Goal: Information Seeking & Learning: Find contact information

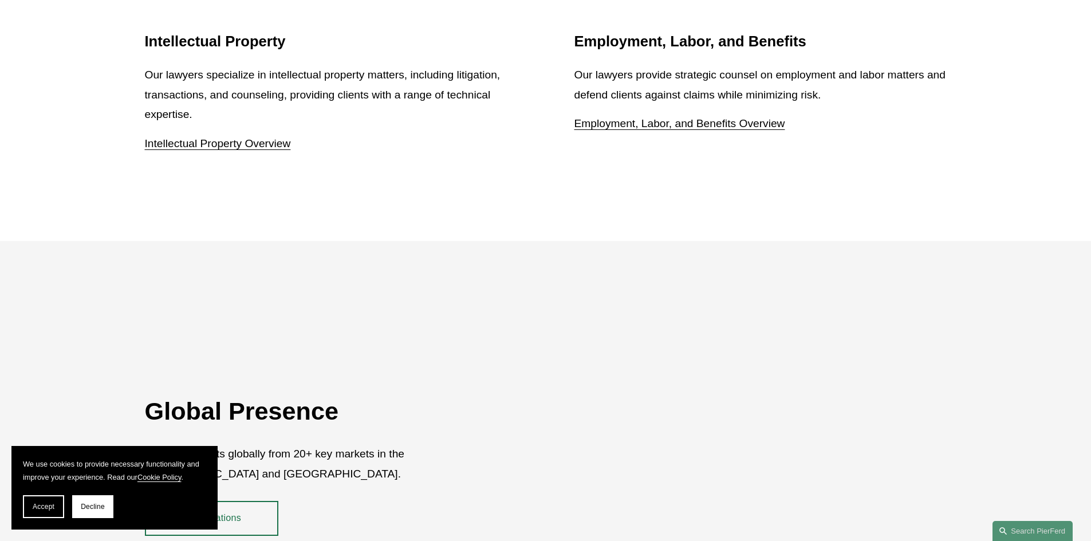
scroll to position [1891, 0]
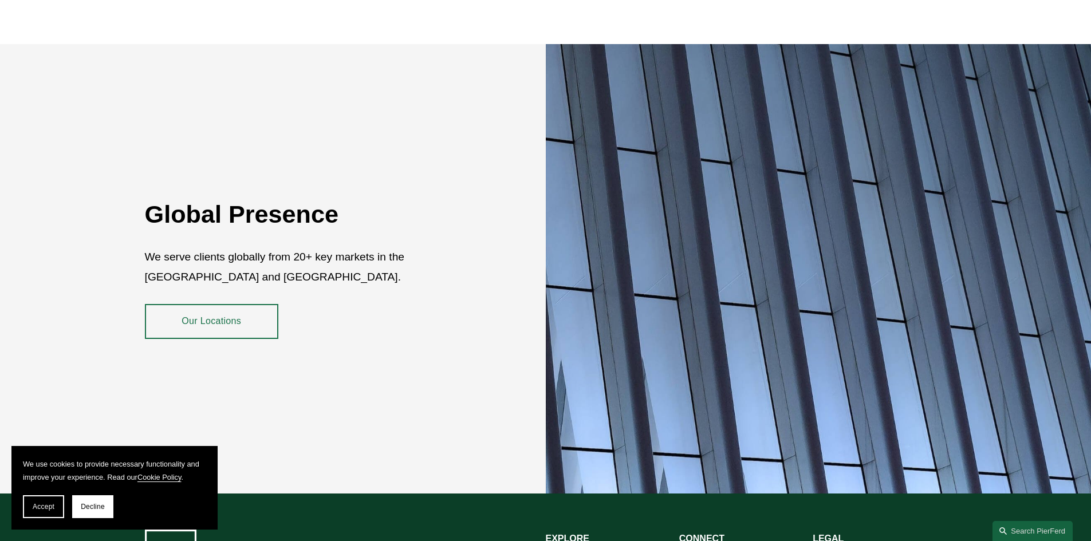
click at [213, 311] on link "Our Locations" at bounding box center [211, 321] width 133 height 34
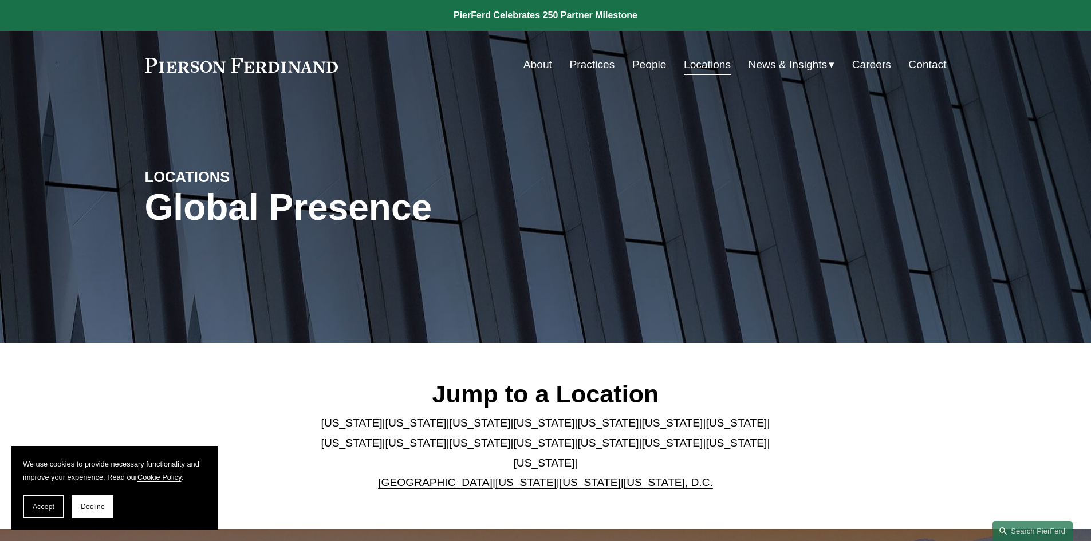
click at [450, 447] on link "[US_STATE]" at bounding box center [480, 443] width 61 height 12
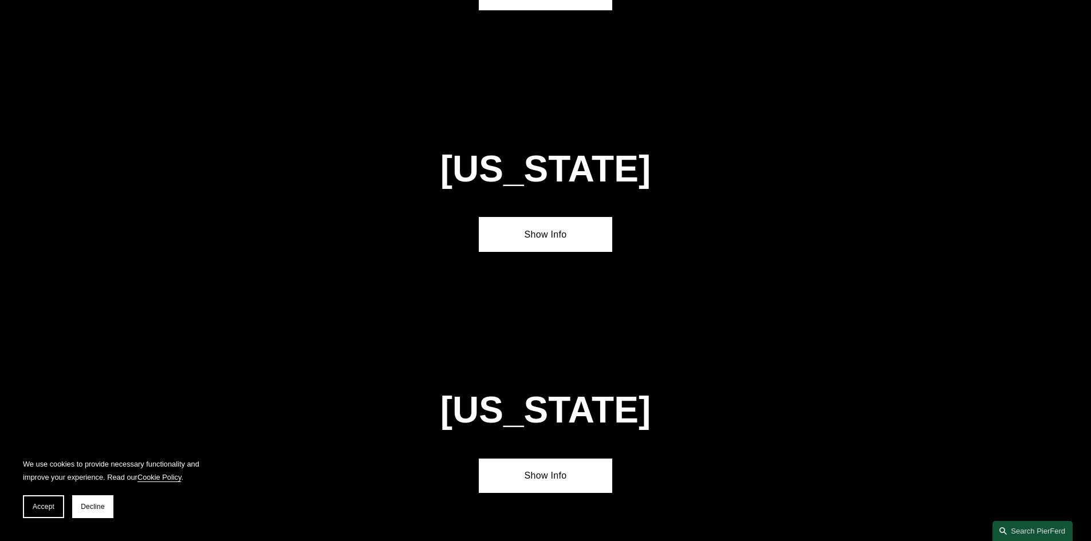
scroll to position [2695, 0]
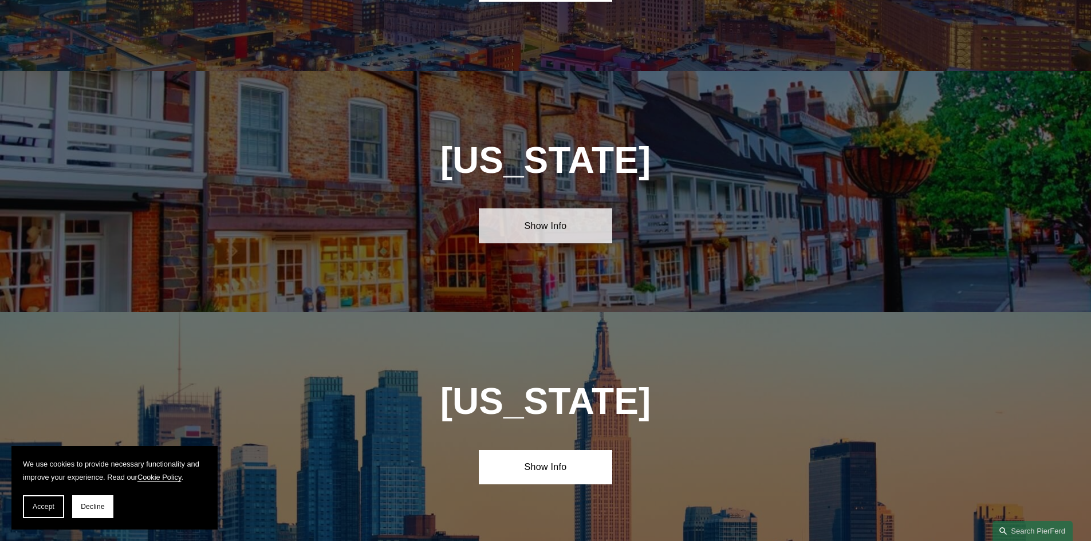
click at [547, 209] on link "Show Info" at bounding box center [545, 226] width 133 height 34
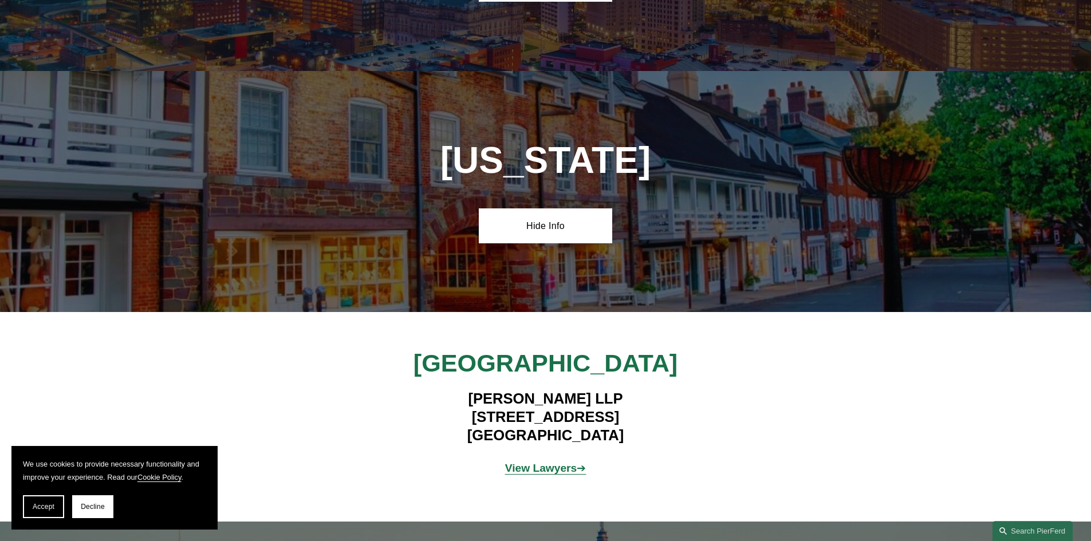
click at [555, 462] on strong "View Lawyers" at bounding box center [541, 468] width 72 height 12
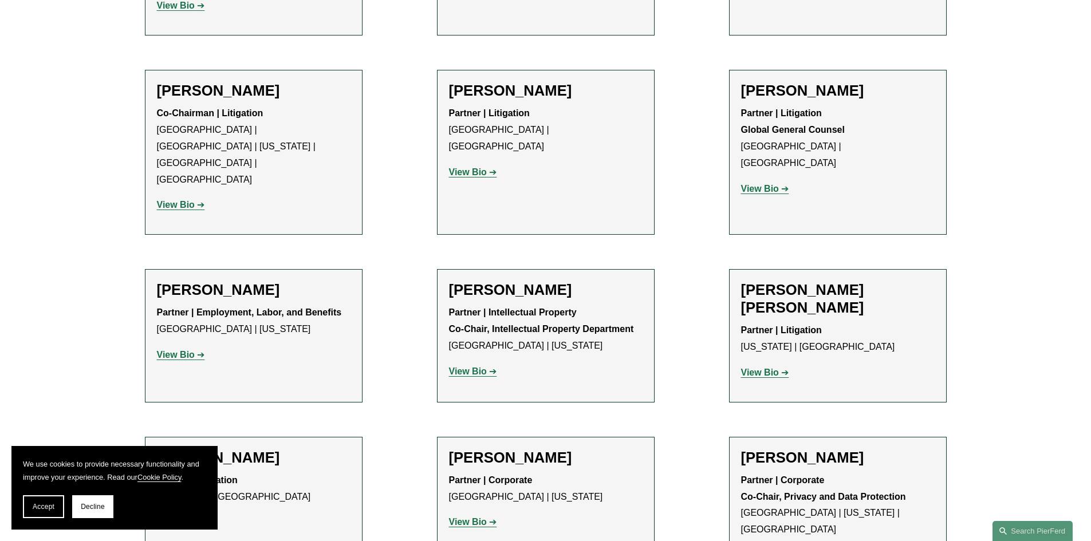
scroll to position [687, 0]
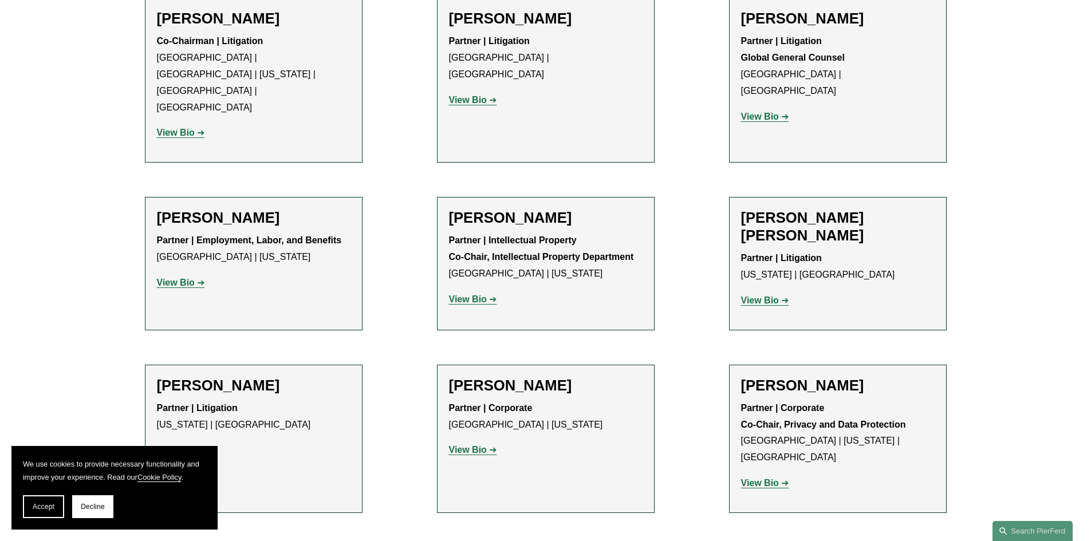
click at [169, 278] on strong "View Bio" at bounding box center [176, 283] width 38 height 10
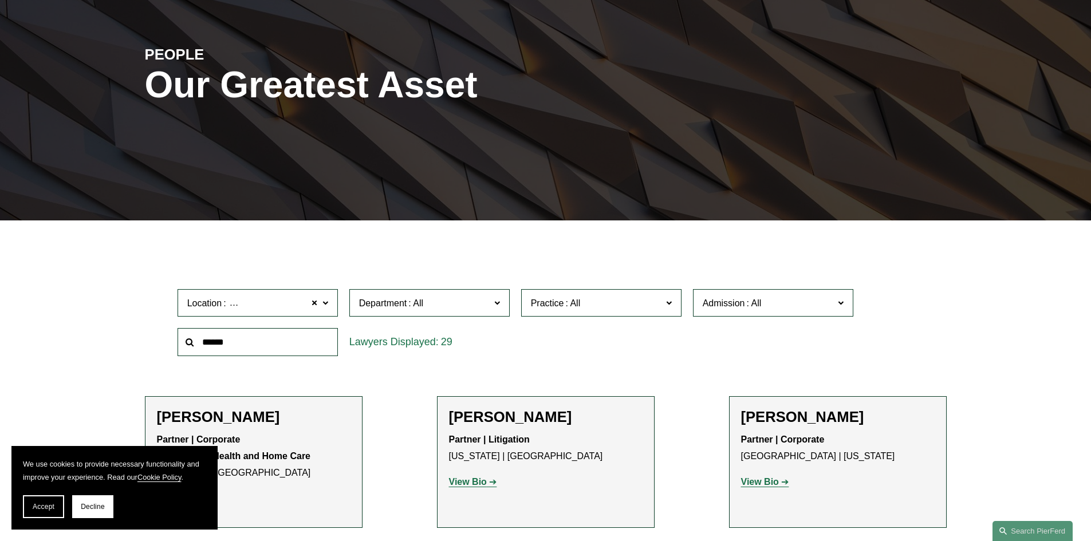
scroll to position [0, 0]
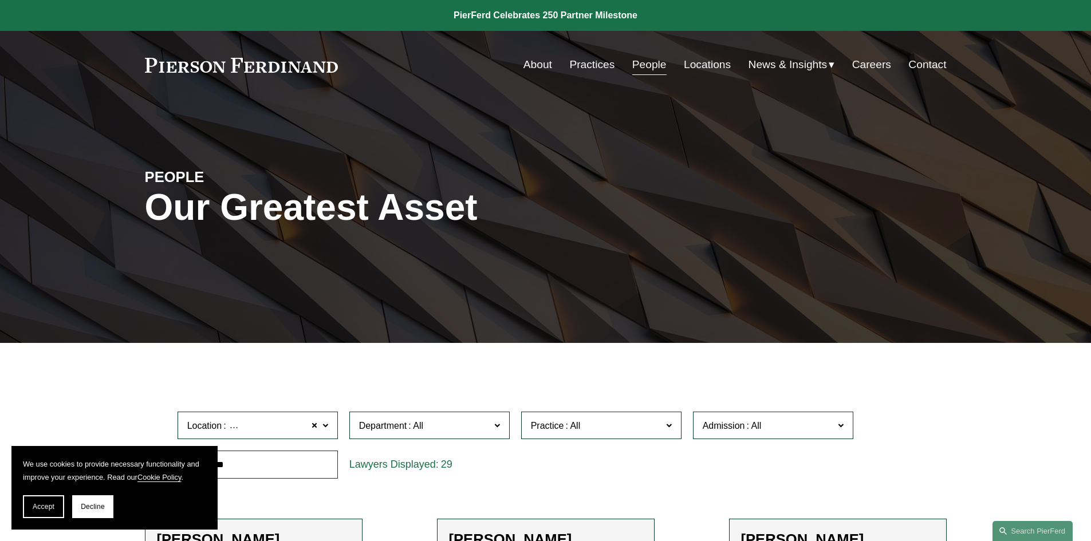
click at [533, 62] on link "About" at bounding box center [538, 65] width 29 height 22
